Goal: Task Accomplishment & Management: Manage account settings

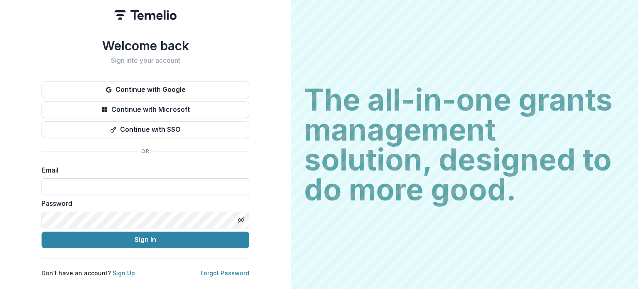
click at [108, 185] on input at bounding box center [146, 186] width 208 height 17
type input "**********"
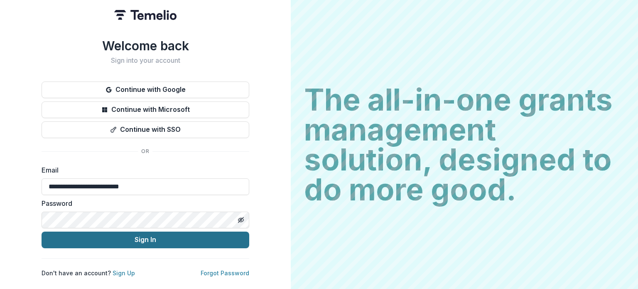
click at [42, 231] on button "Sign In" at bounding box center [146, 239] width 208 height 17
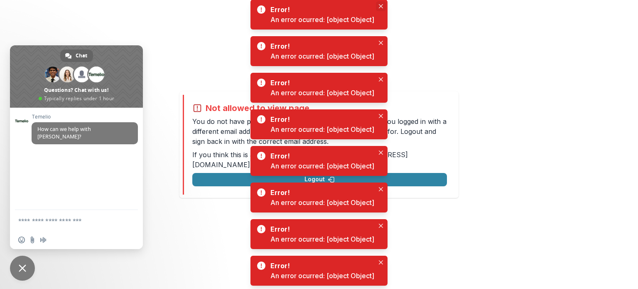
click at [384, 7] on button "Close" at bounding box center [381, 6] width 10 height 10
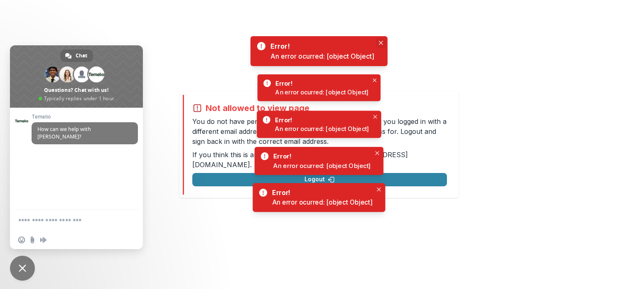
click at [380, 44] on icon "Close" at bounding box center [381, 43] width 4 height 4
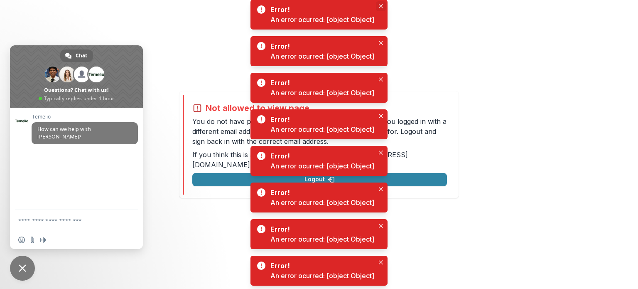
click at [383, 7] on button "Close" at bounding box center [381, 6] width 10 height 10
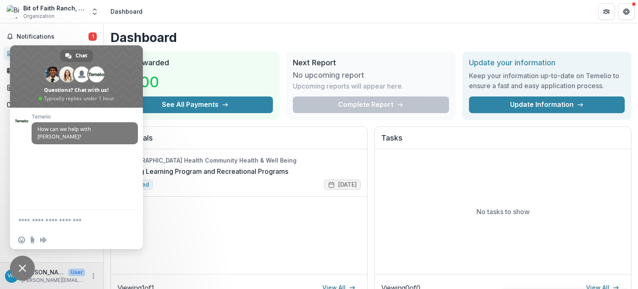
click at [404, 33] on h1 "Dashboard" at bounding box center [370, 37] width 521 height 15
click at [436, 16] on header "Dashboard" at bounding box center [371, 11] width 534 height 23
click at [227, 8] on header "Dashboard" at bounding box center [371, 11] width 534 height 23
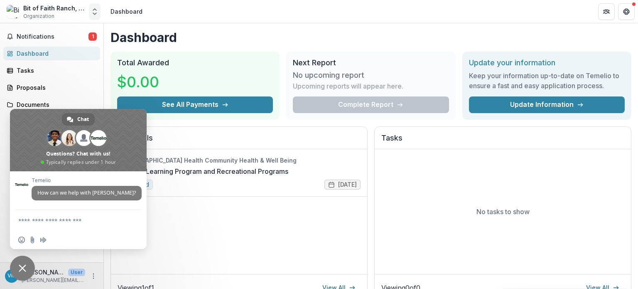
click at [95, 15] on icon "Open entity switcher" at bounding box center [95, 11] width 8 height 8
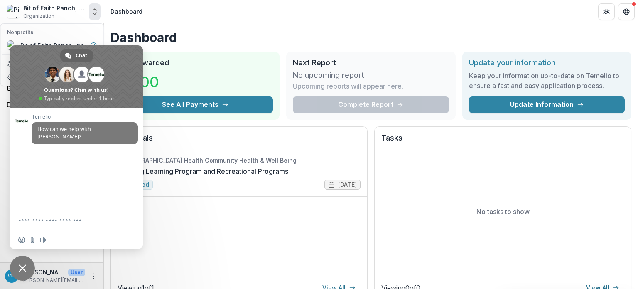
click at [95, 15] on icon "Open entity switcher" at bounding box center [95, 11] width 8 height 8
click at [95, 9] on polyline "Open entity switcher" at bounding box center [94, 10] width 3 height 2
click at [268, 15] on header "Dashboard" at bounding box center [371, 11] width 534 height 23
click at [533, 91] on div "Keep your information up-to-date on Temelio to ensure a fast and easy applicati…" at bounding box center [547, 81] width 156 height 29
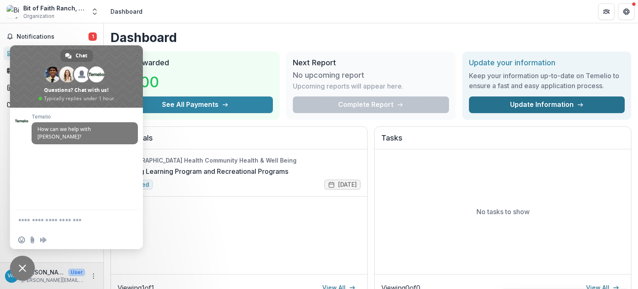
click at [527, 106] on link "Update Information" at bounding box center [547, 104] width 156 height 17
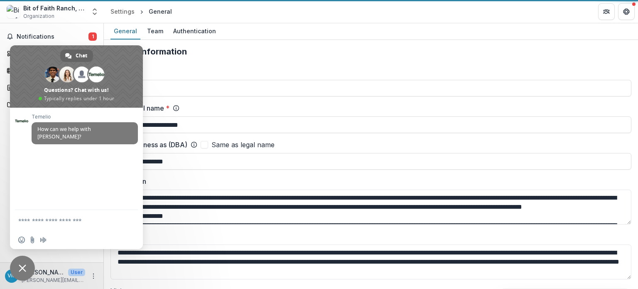
type input "**********"
